Goal: Find specific page/section: Find specific page/section

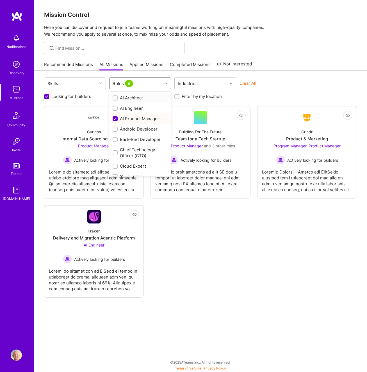
click at [146, 81] on div "Roles 6" at bounding box center [135, 83] width 52 height 11
click at [140, 118] on div "AI Product Manager" at bounding box center [140, 119] width 55 height 6
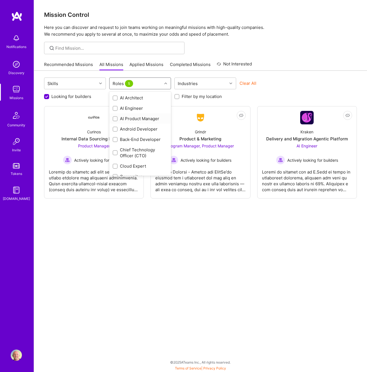
click at [140, 118] on div "AI Product Manager" at bounding box center [140, 119] width 55 height 6
checkbox input "true"
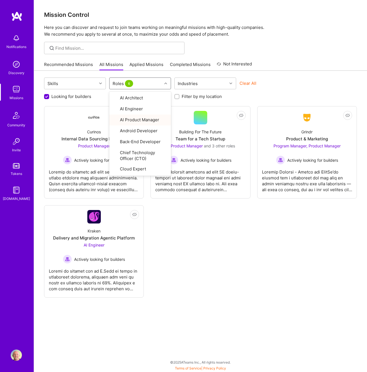
click at [290, 87] on div "Clear All" at bounding box center [270, 85] width 62 height 10
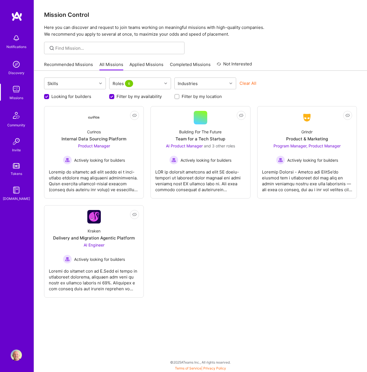
click at [112, 65] on link "All Missions" at bounding box center [111, 65] width 24 height 9
click at [86, 66] on link "Recommended Missions" at bounding box center [68, 65] width 49 height 9
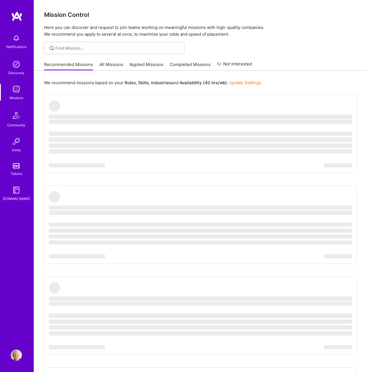
click at [107, 66] on link "All Missions" at bounding box center [111, 65] width 24 height 9
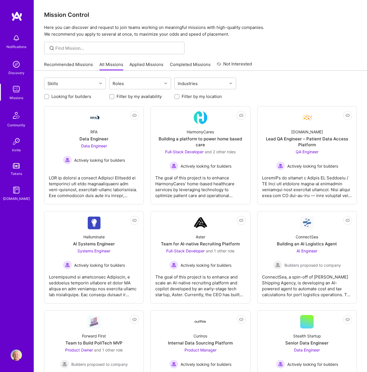
click at [113, 97] on input "Filter by my availability" at bounding box center [112, 97] width 4 height 4
checkbox input "true"
click at [55, 97] on label "Looking for builders" at bounding box center [71, 96] width 40 height 6
click at [49, 97] on input "Looking for builders" at bounding box center [47, 97] width 4 height 4
checkbox input "true"
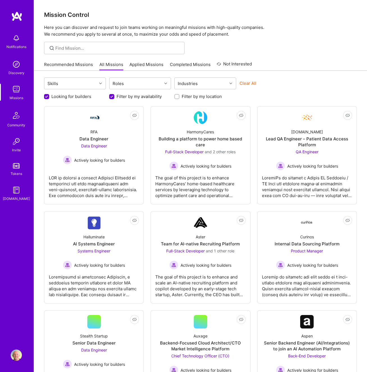
click at [189, 98] on label "Filter by my location" at bounding box center [202, 96] width 40 height 6
click at [179, 98] on input "Filter by my location" at bounding box center [177, 97] width 4 height 4
checkbox input "true"
